Goal: Task Accomplishment & Management: Use online tool/utility

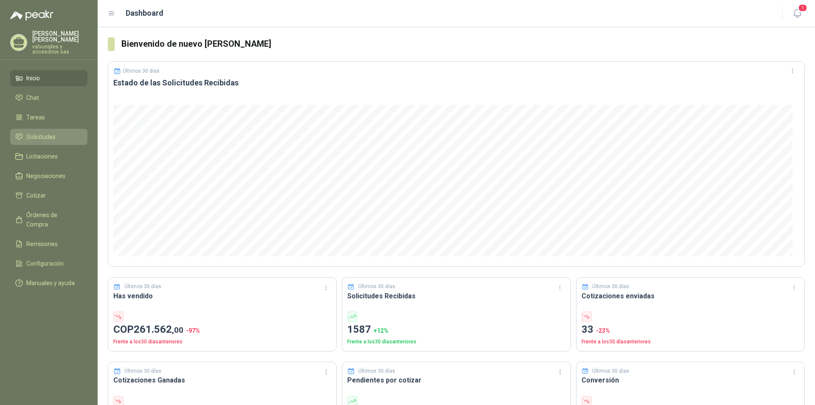
click at [51, 132] on span "Solicitudes" at bounding box center [40, 136] width 29 height 9
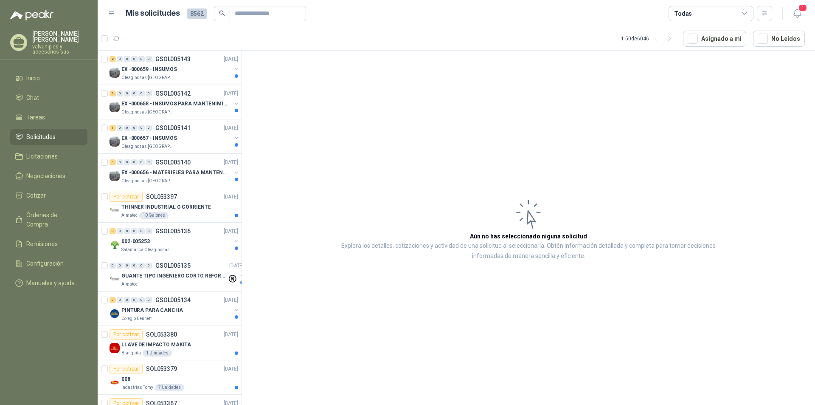
scroll to position [212, 0]
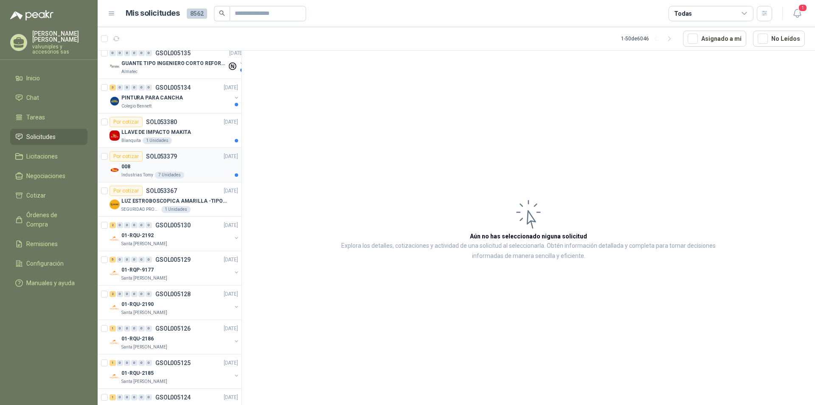
click at [127, 166] on p "008" at bounding box center [125, 167] width 9 height 8
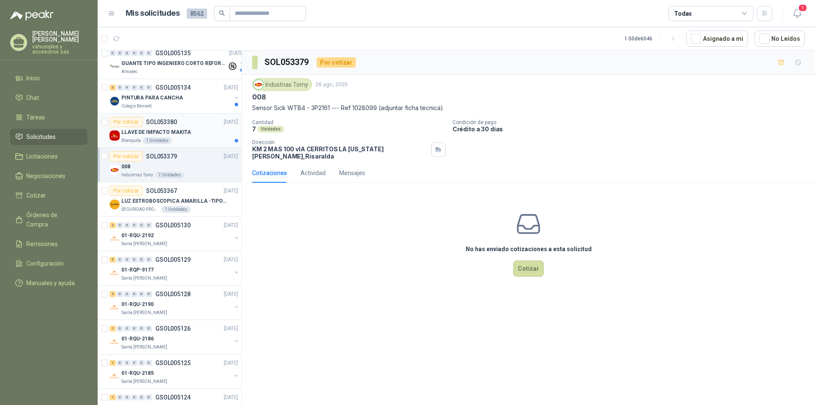
click at [139, 131] on p "LLAVE DE IMPACTO MAKITA" at bounding box center [156, 132] width 70 height 8
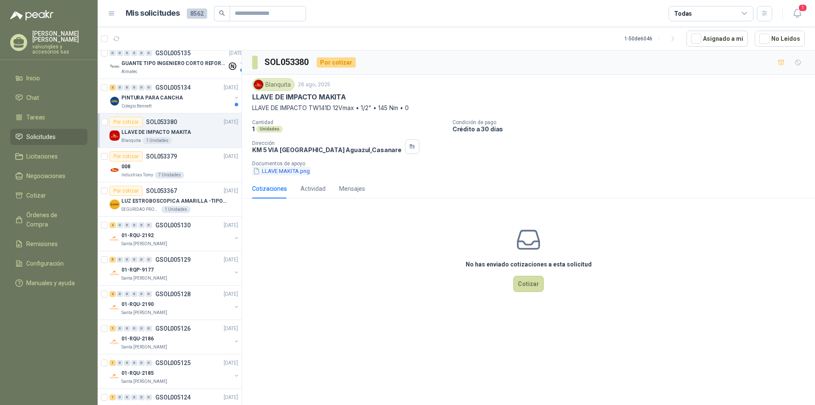
click at [283, 173] on button "LLAVE MAKITA.png" at bounding box center [281, 170] width 59 height 9
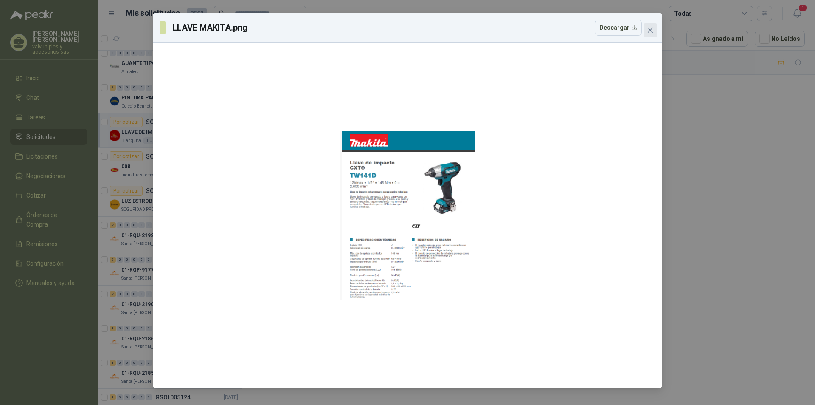
click at [651, 30] on icon "close" at bounding box center [650, 30] width 5 height 5
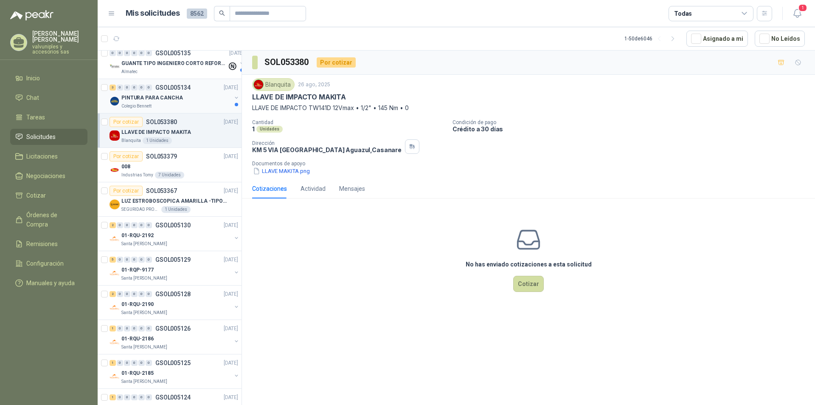
click at [134, 97] on p "PINTURA PARA CANCHA" at bounding box center [152, 98] width 62 height 8
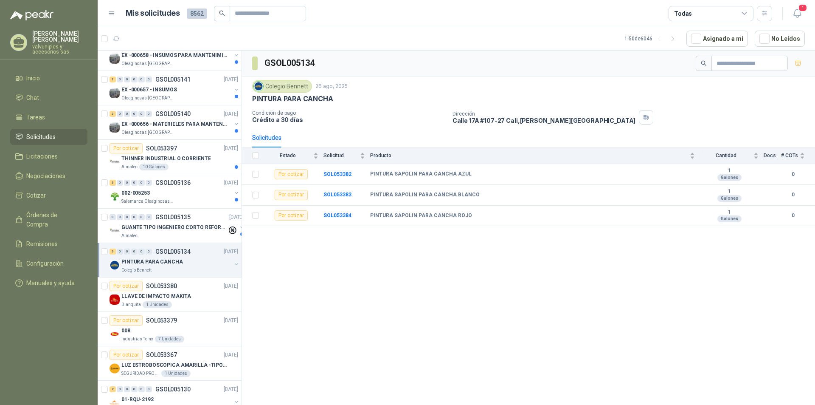
scroll to position [36, 0]
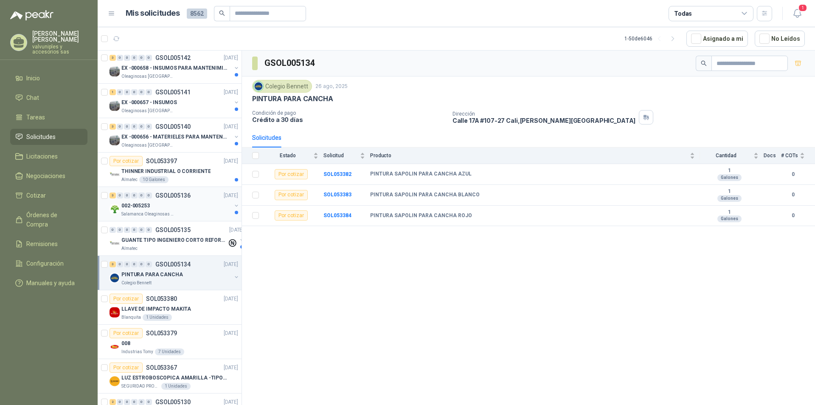
click at [145, 202] on p "002-005253" at bounding box center [135, 206] width 28 height 8
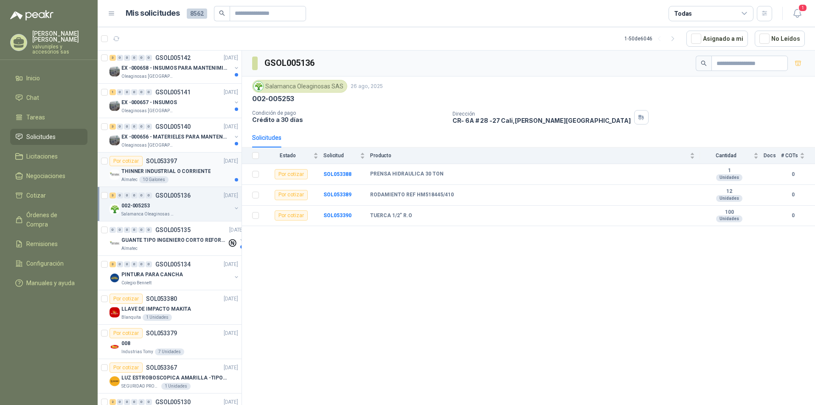
click at [155, 169] on p "THINNER INDUSTRIAL O CORRIENTE" at bounding box center [165, 171] width 89 height 8
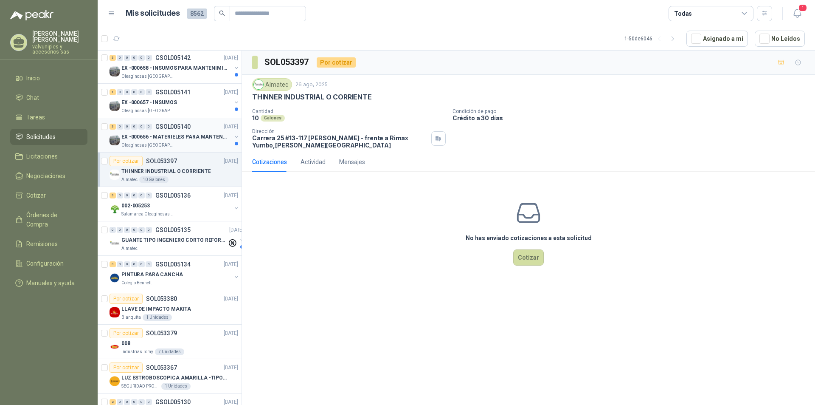
click at [137, 138] on p "EX -000656 - MATERIELES PARA MANTENIMIENTO MECANIC" at bounding box center [174, 137] width 106 height 8
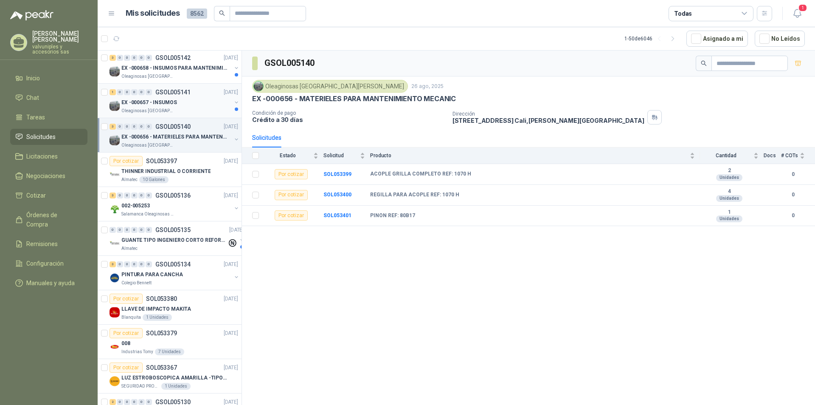
click at [141, 101] on p "EX -000657 - INSUMOS" at bounding box center [149, 103] width 56 height 8
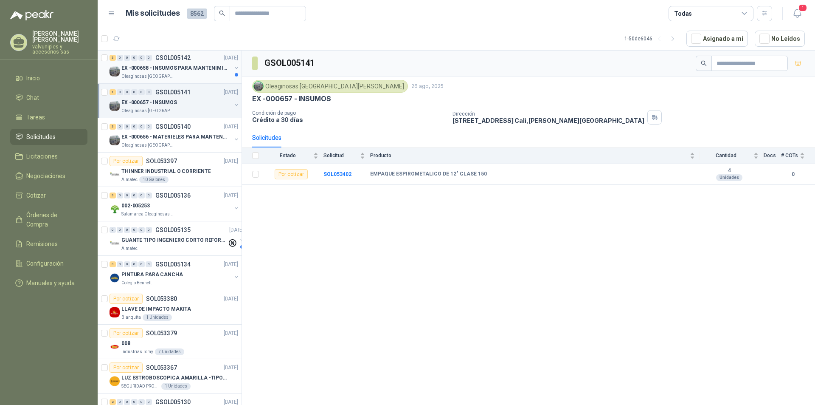
click at [152, 69] on p "EX -000658 - INSUMOS PARA MANTENIMIENTO MECANICO" at bounding box center [174, 68] width 106 height 8
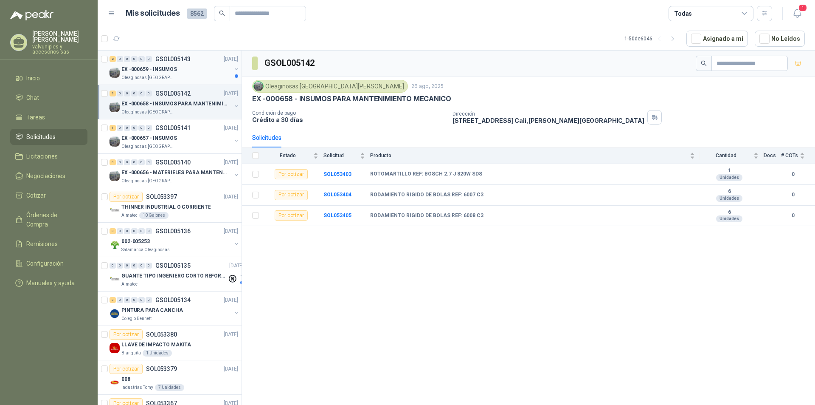
click at [151, 70] on p "EX -000659 - INSUMOS" at bounding box center [149, 69] width 56 height 8
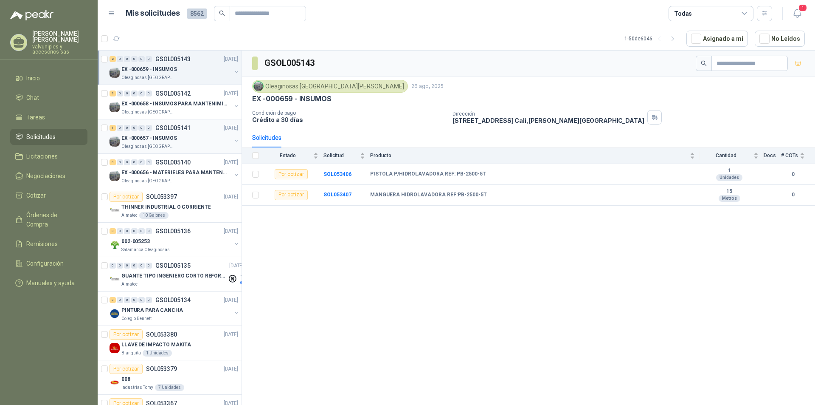
click at [179, 127] on p "GSOL005141" at bounding box center [172, 128] width 35 height 6
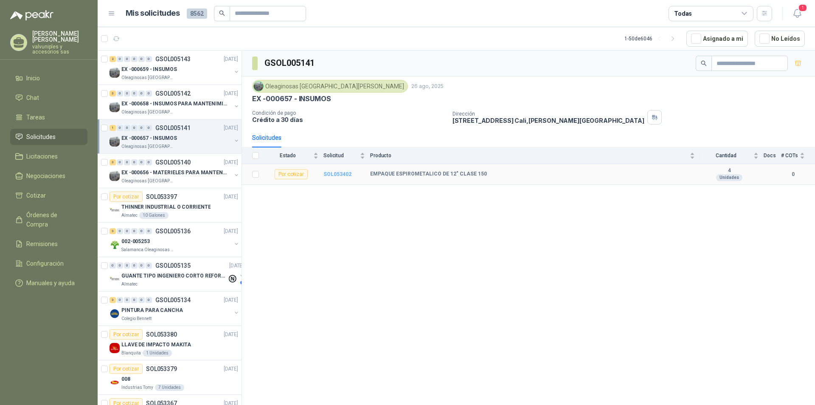
click at [337, 176] on b "SOL053402" at bounding box center [338, 174] width 28 height 6
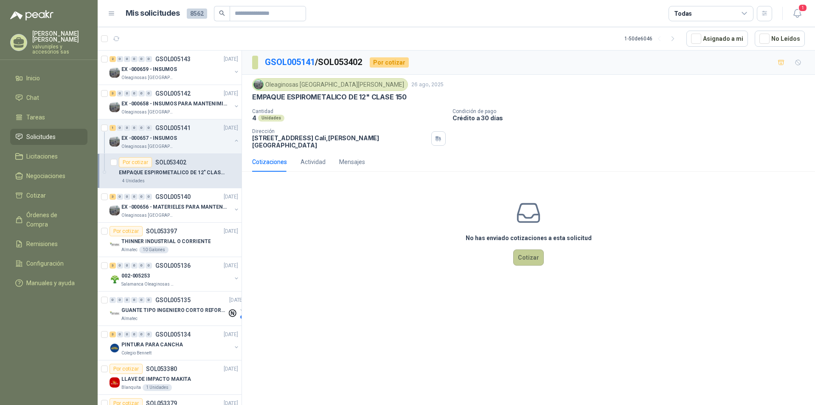
click at [528, 249] on button "Cotizar" at bounding box center [528, 257] width 31 height 16
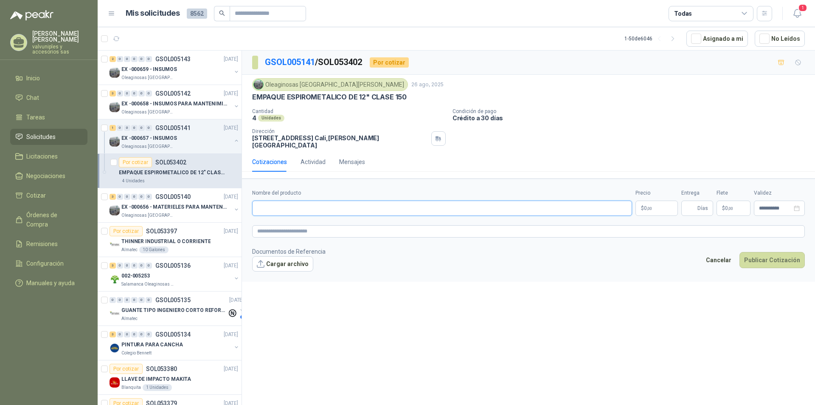
click at [282, 204] on input "Nombre del producto" at bounding box center [442, 207] width 380 height 15
paste input "**********"
type input "**********"
click at [655, 201] on body "[PERSON_NAME] valvuniples y accesorios sas Inicio Chat Tareas Solicitudes Licit…" at bounding box center [407, 202] width 815 height 405
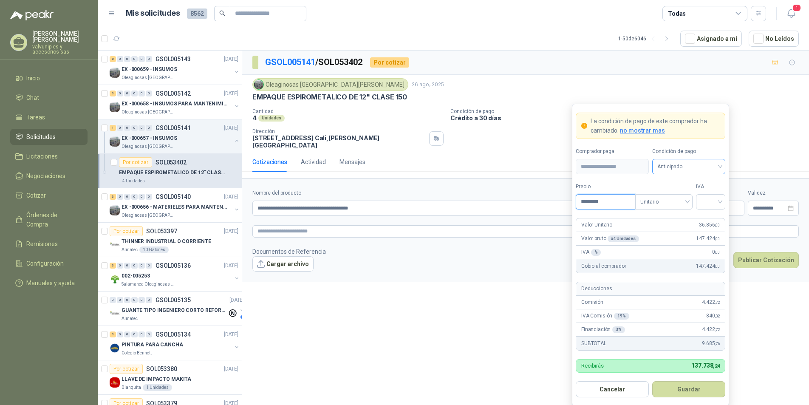
click at [719, 166] on span "Anticipado" at bounding box center [688, 166] width 63 height 13
type input "********"
click at [689, 198] on div "Crédito a 30 días" at bounding box center [688, 197] width 59 height 9
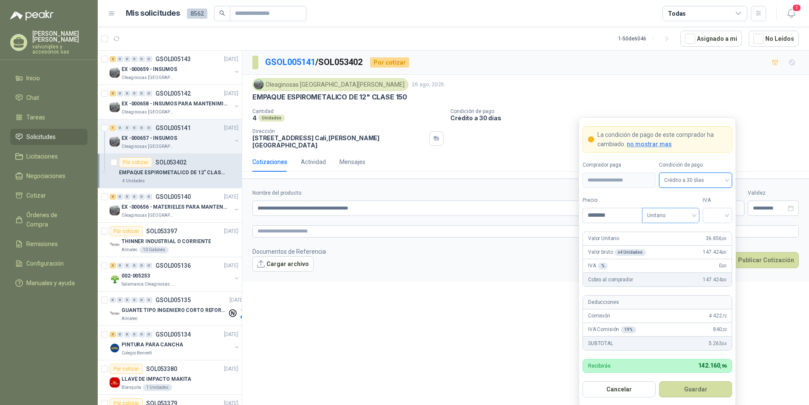
click at [694, 217] on span "Unitario" at bounding box center [670, 215] width 47 height 13
click at [670, 234] on div "Unitario" at bounding box center [671, 232] width 44 height 9
click at [723, 215] on input "search" at bounding box center [717, 214] width 19 height 13
click at [713, 232] on div "19%" at bounding box center [717, 232] width 16 height 9
click at [685, 389] on button "Guardar" at bounding box center [695, 389] width 73 height 16
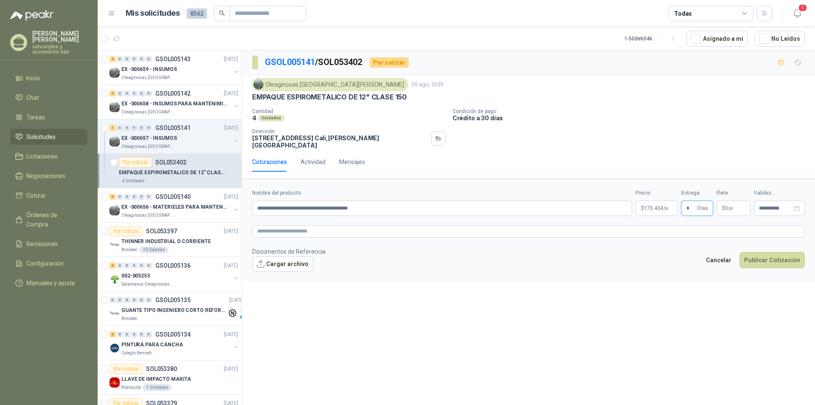
type input "*"
click at [735, 202] on p "$ 0 ,00" at bounding box center [734, 207] width 34 height 15
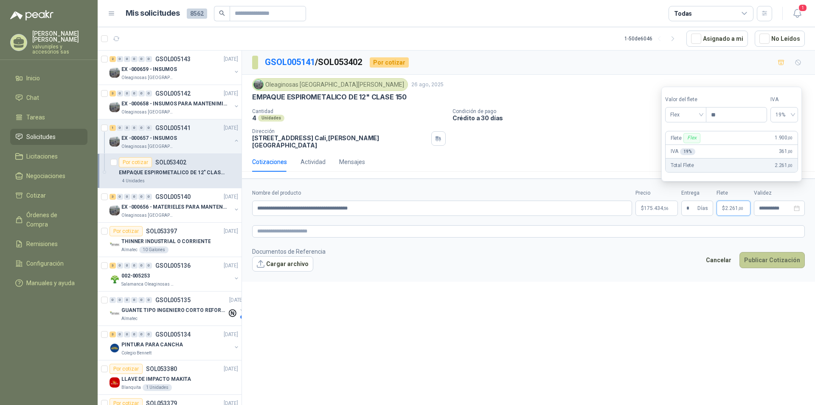
type input "*"
type input "***"
click at [738, 200] on p "$ 0 ,00" at bounding box center [734, 207] width 34 height 15
click at [695, 202] on input "*" at bounding box center [691, 208] width 9 height 14
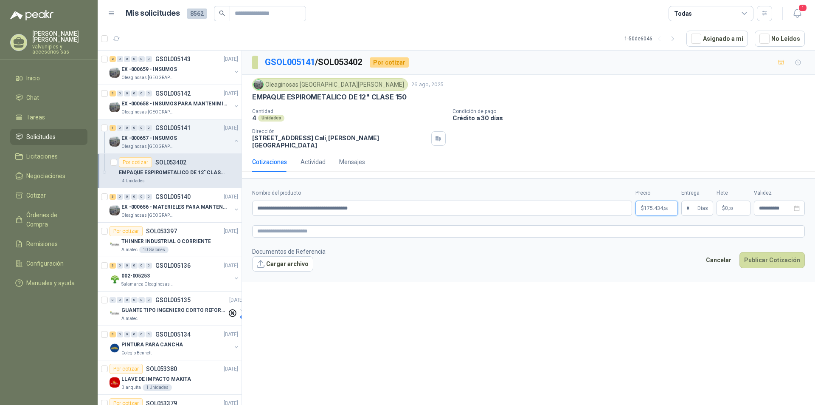
click at [656, 203] on body "[PERSON_NAME] valvuniples y accesorios sas Inicio Chat Tareas Solicitudes Licit…" at bounding box center [407, 202] width 815 height 405
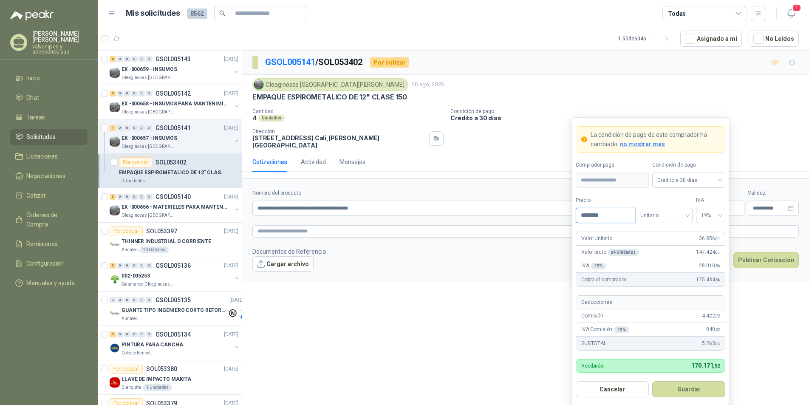
click at [589, 216] on input "********" at bounding box center [605, 215] width 59 height 14
type input "********"
click at [698, 389] on button "Guardar" at bounding box center [688, 389] width 73 height 16
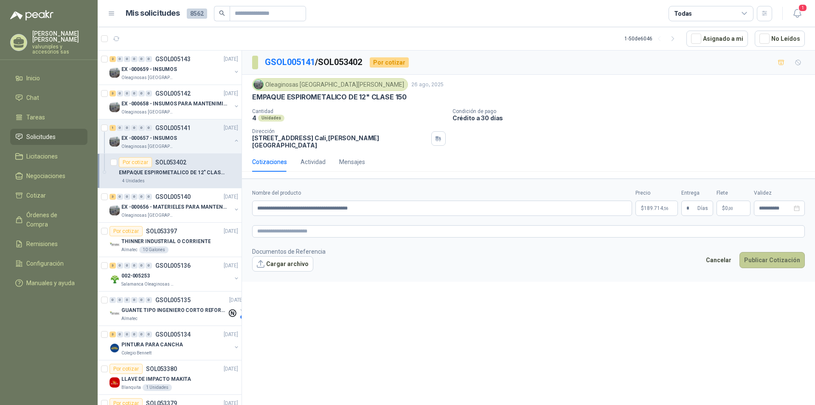
click at [762, 254] on button "Publicar Cotización" at bounding box center [772, 260] width 65 height 16
